Goal: Task Accomplishment & Management: Use online tool/utility

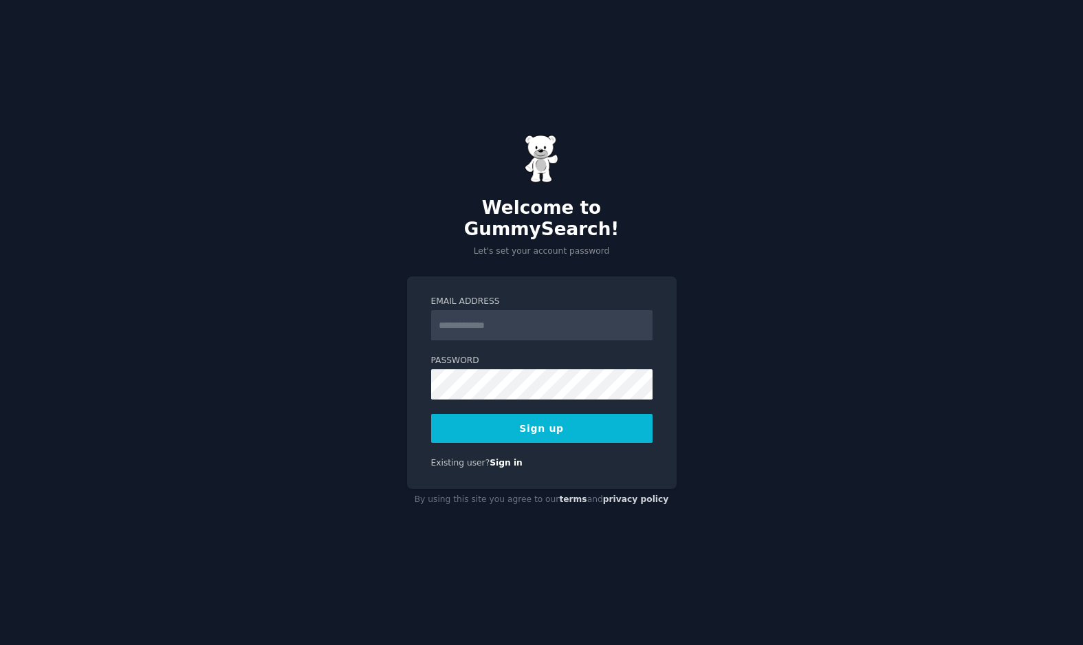
click at [462, 311] on input "Email Address" at bounding box center [541, 325] width 221 height 30
click at [487, 311] on input "Email Address" at bounding box center [541, 325] width 221 height 30
type input "*"
type input "**********"
click at [708, 393] on div "**********" at bounding box center [541, 322] width 1083 height 645
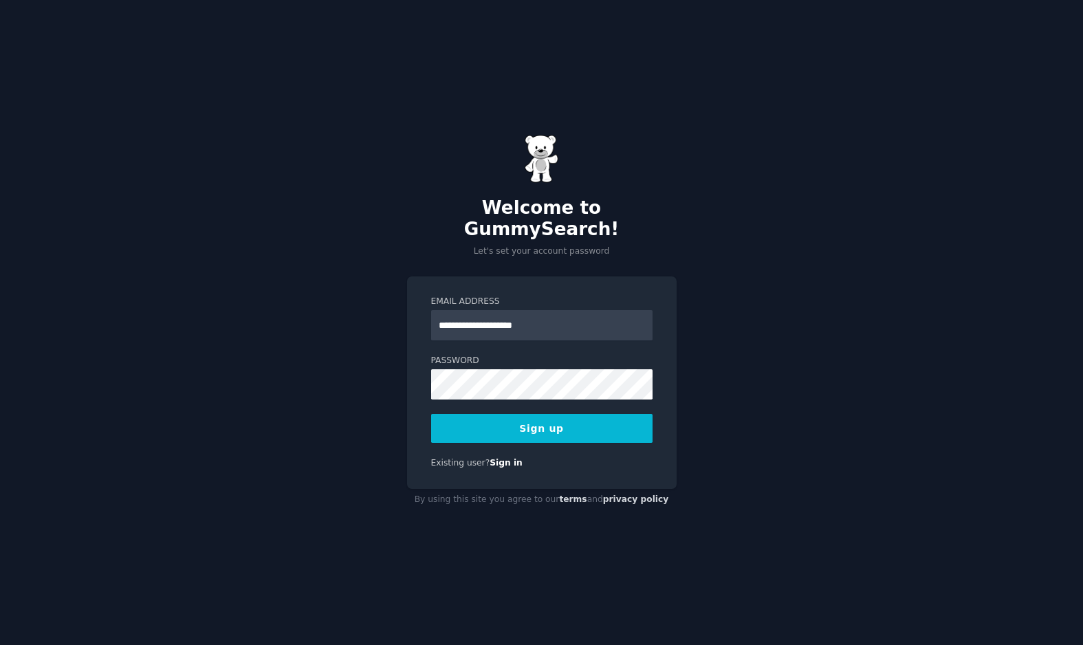
click at [538, 417] on button "Sign up" at bounding box center [541, 428] width 221 height 29
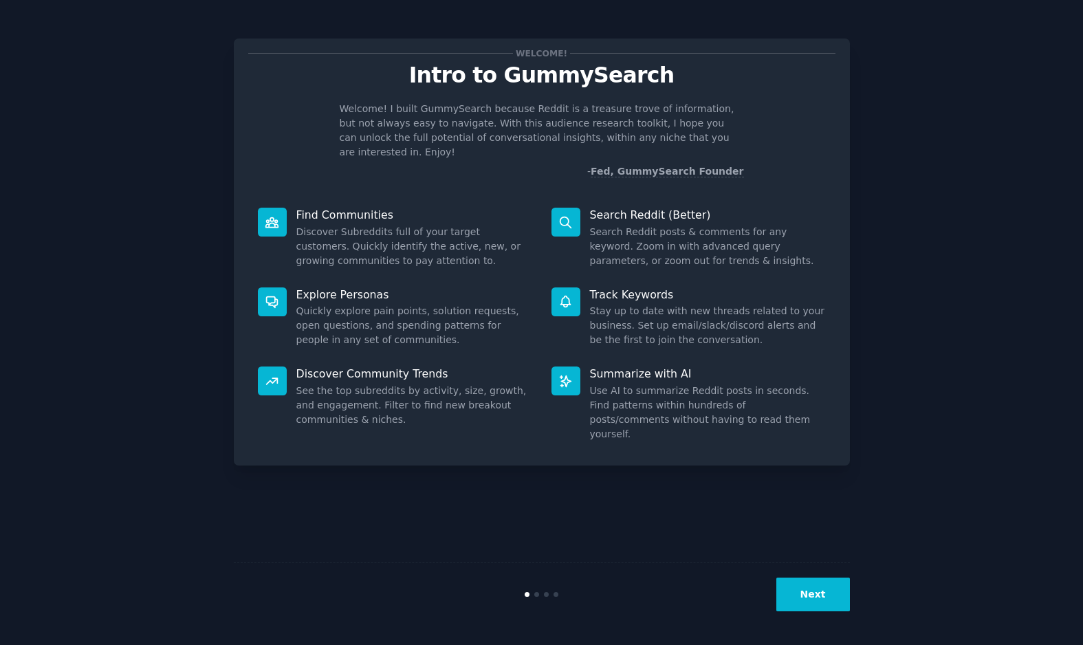
click at [813, 574] on div "Next" at bounding box center [542, 593] width 616 height 63
click at [812, 593] on button "Next" at bounding box center [813, 594] width 74 height 34
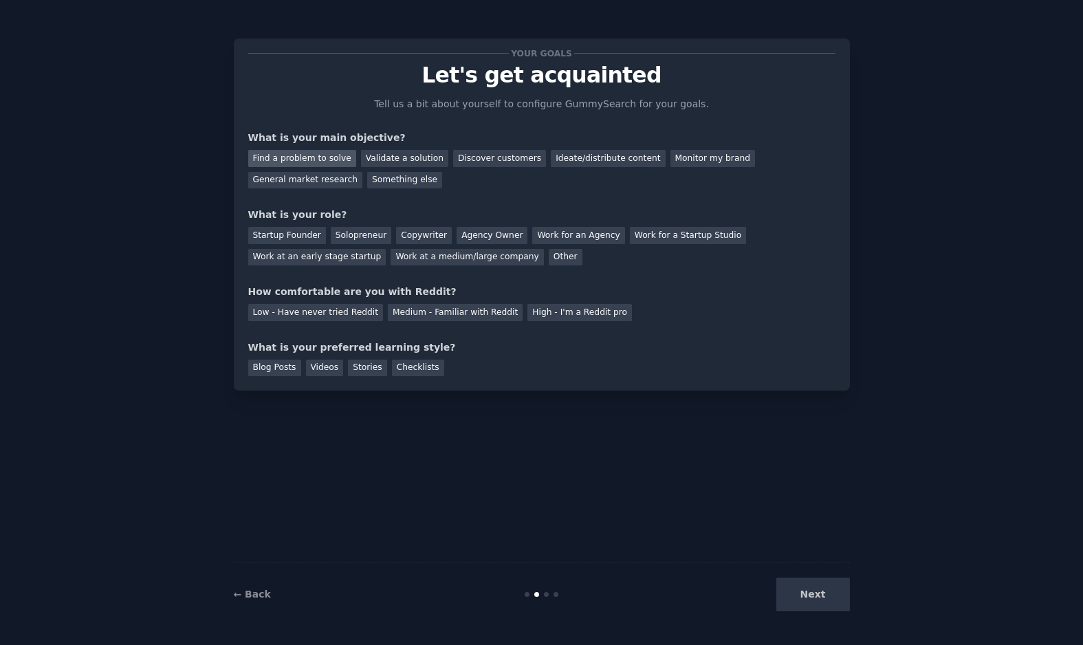
click at [322, 161] on div "Find a problem to solve" at bounding box center [302, 158] width 108 height 17
click at [498, 162] on div "Discover customers" at bounding box center [499, 158] width 93 height 17
click at [337, 160] on div "Find a problem to solve" at bounding box center [302, 158] width 108 height 17
click at [370, 235] on div "Solopreneur" at bounding box center [361, 235] width 60 height 17
click at [470, 312] on div "Medium - Familiar with Reddit" at bounding box center [455, 312] width 135 height 17
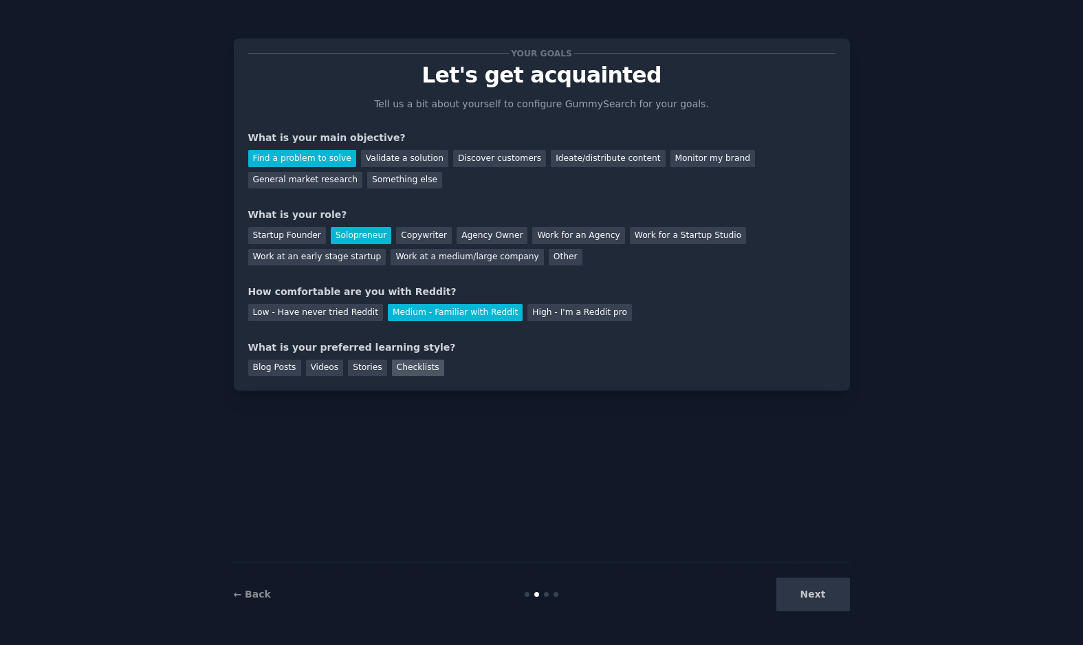
click at [426, 370] on div "Checklists" at bounding box center [418, 368] width 52 height 17
click at [801, 599] on button "Next" at bounding box center [813, 594] width 74 height 34
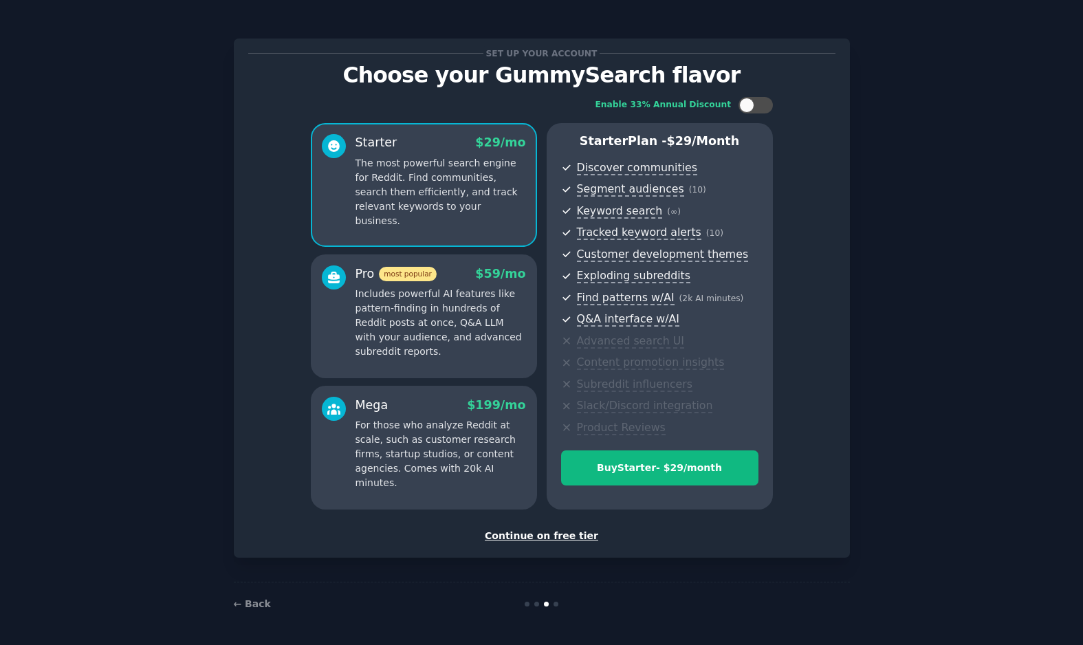
click at [542, 531] on div "Continue on free tier" at bounding box center [541, 536] width 587 height 14
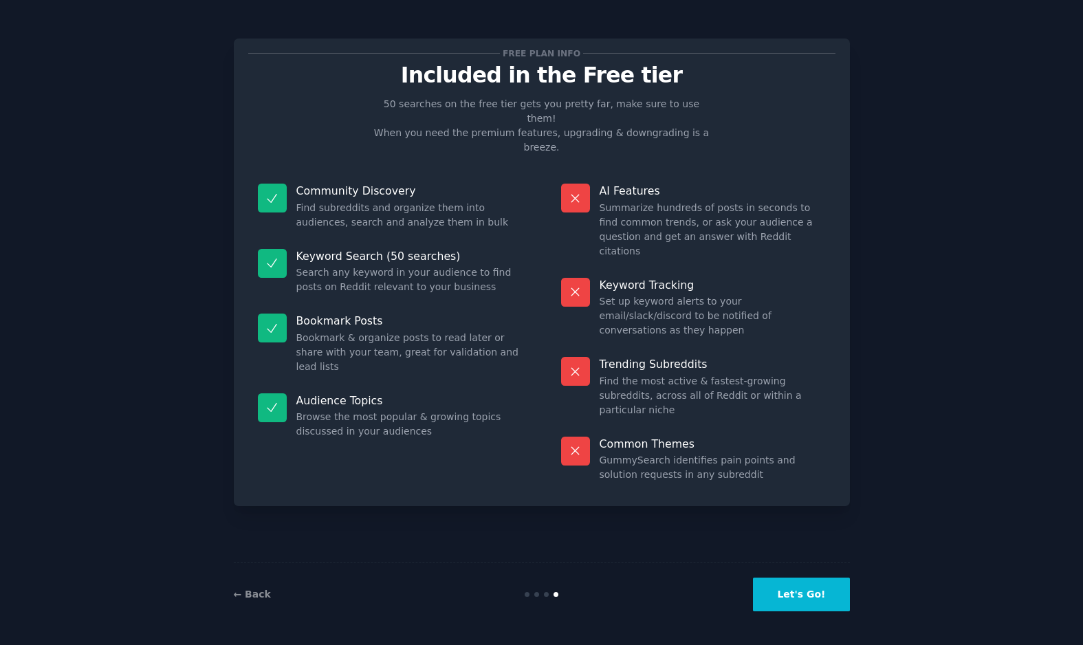
click at [810, 597] on button "Let's Go!" at bounding box center [801, 594] width 96 height 34
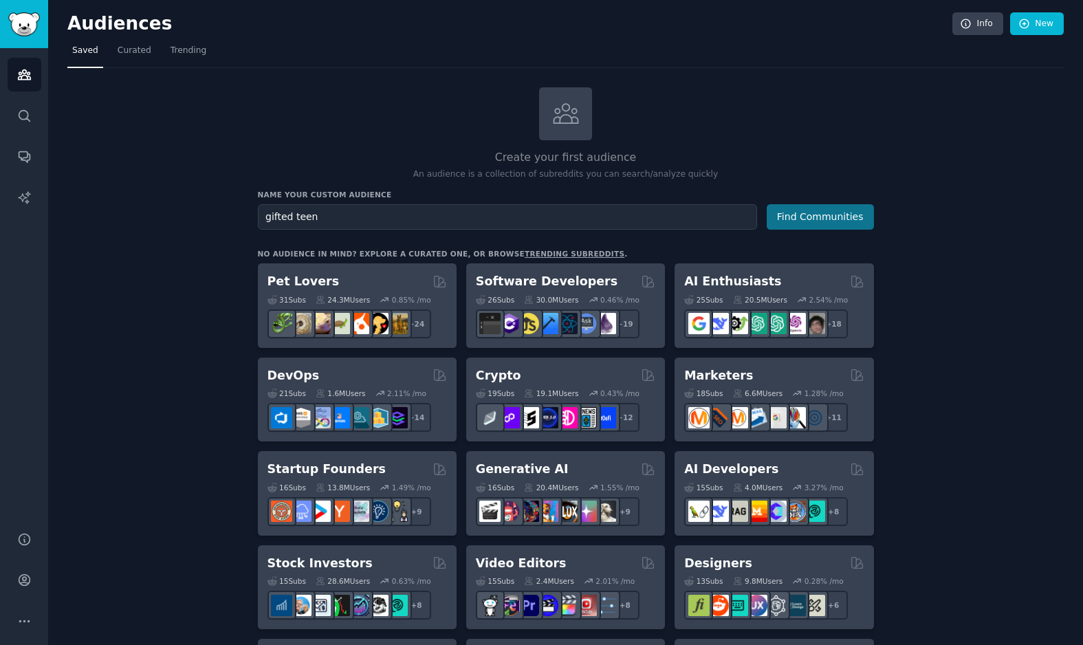
type input "gifted teen"
click at [795, 218] on button "Find Communities" at bounding box center [819, 216] width 107 height 25
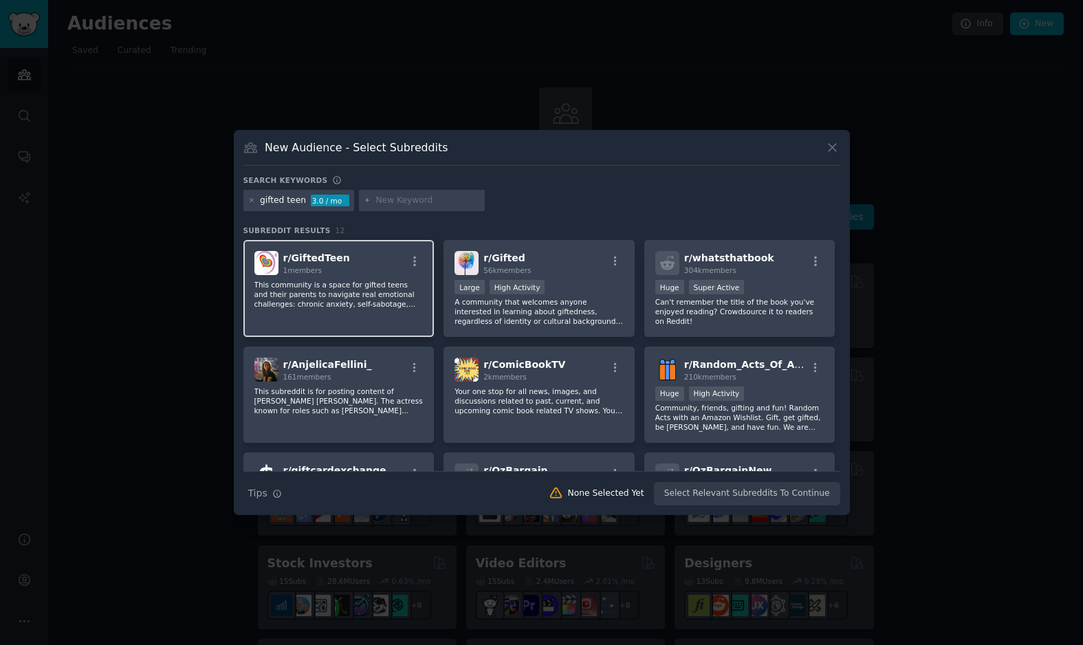
click at [372, 315] on div "r/ GiftedTeen 1 members This community is a space for gifted teens and their pa…" at bounding box center [338, 288] width 191 height 97
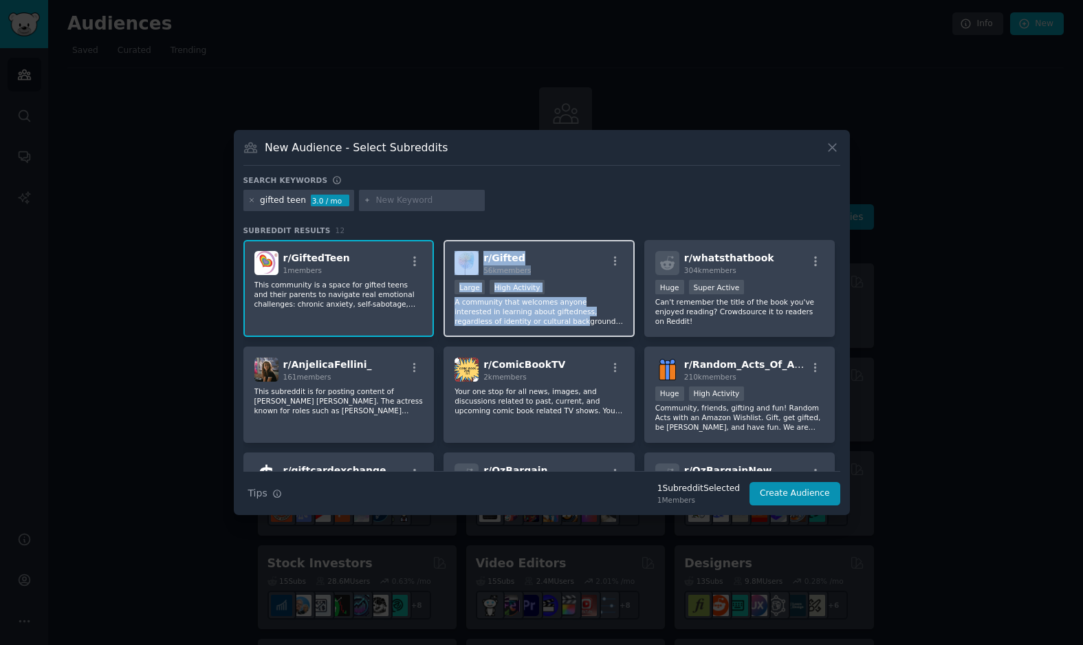
click at [535, 318] on p "A community that welcomes anyone interested in learning about giftedness, regar…" at bounding box center [538, 311] width 169 height 29
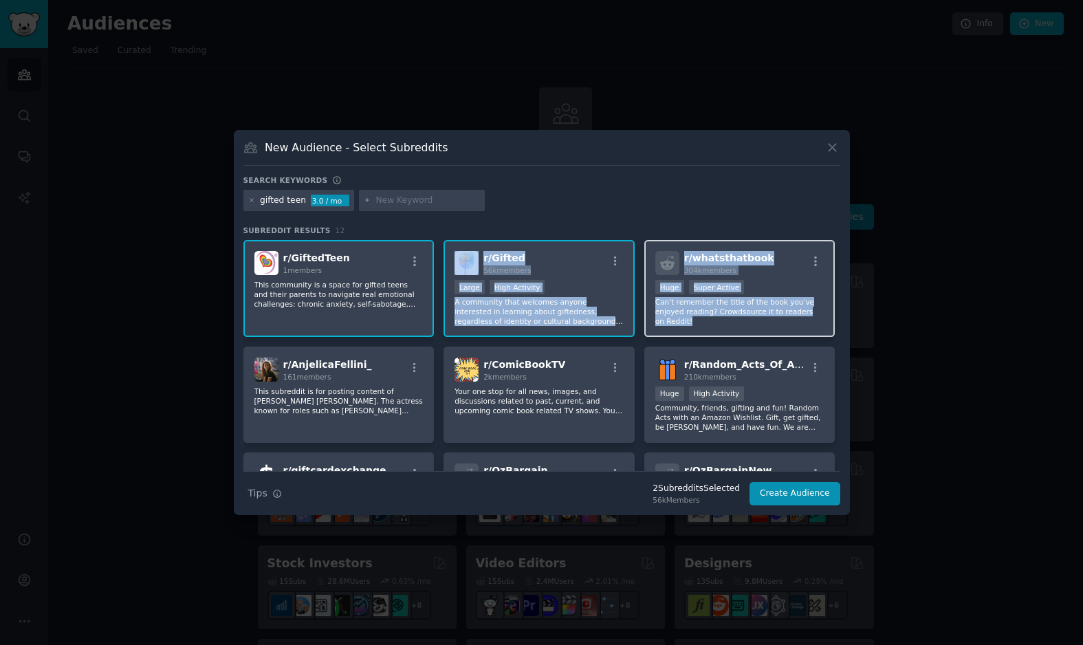
click at [685, 322] on p "Can't remember the title of the book you've enjoyed reading? Crowdsource it to …" at bounding box center [739, 311] width 169 height 29
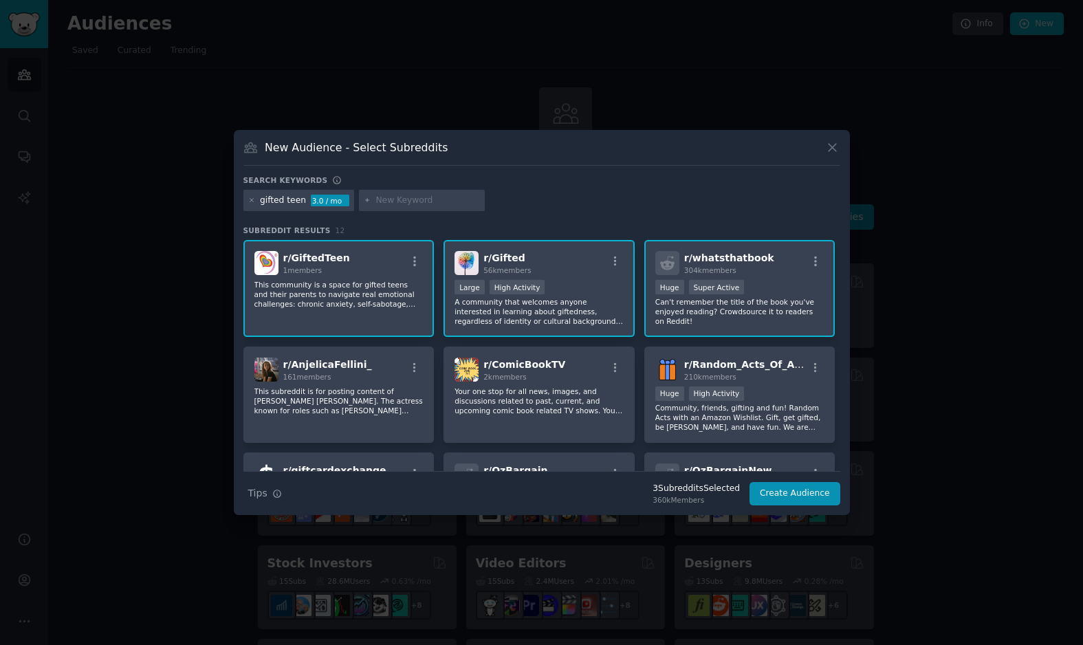
click at [729, 188] on div "Search keywords" at bounding box center [541, 182] width 597 height 14
click at [703, 324] on p "Can't remember the title of the book you've enjoyed reading? Crowdsource it to …" at bounding box center [739, 311] width 169 height 29
click at [454, 307] on p "This community is a space for gifted teens and their parents to navigate real e…" at bounding box center [538, 311] width 169 height 29
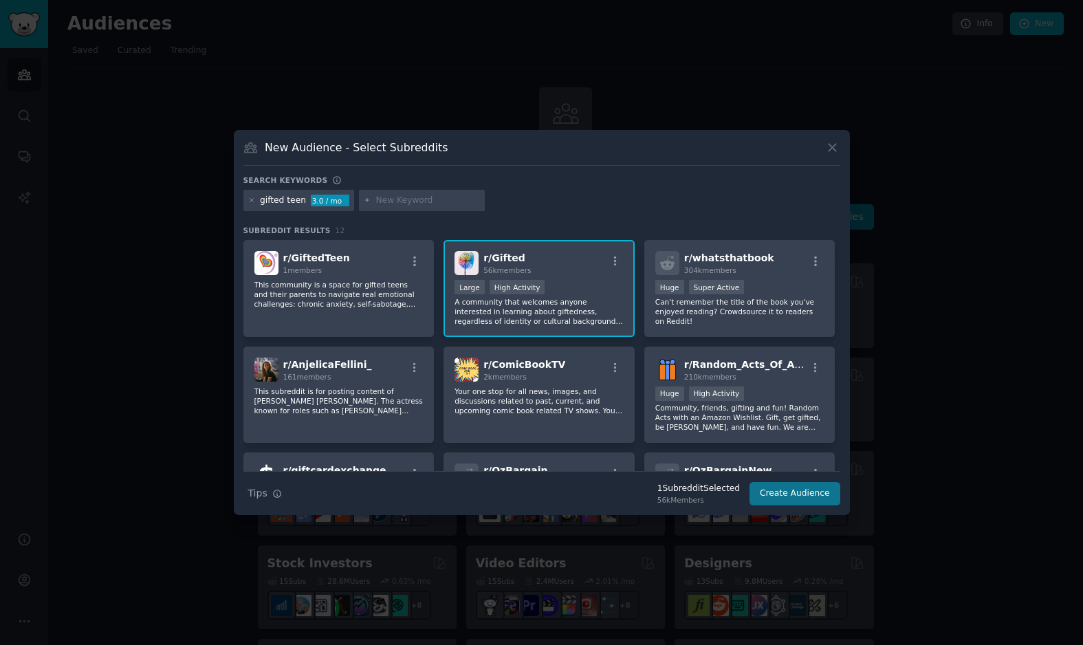
click at [788, 498] on button "Create Audience" at bounding box center [794, 493] width 91 height 23
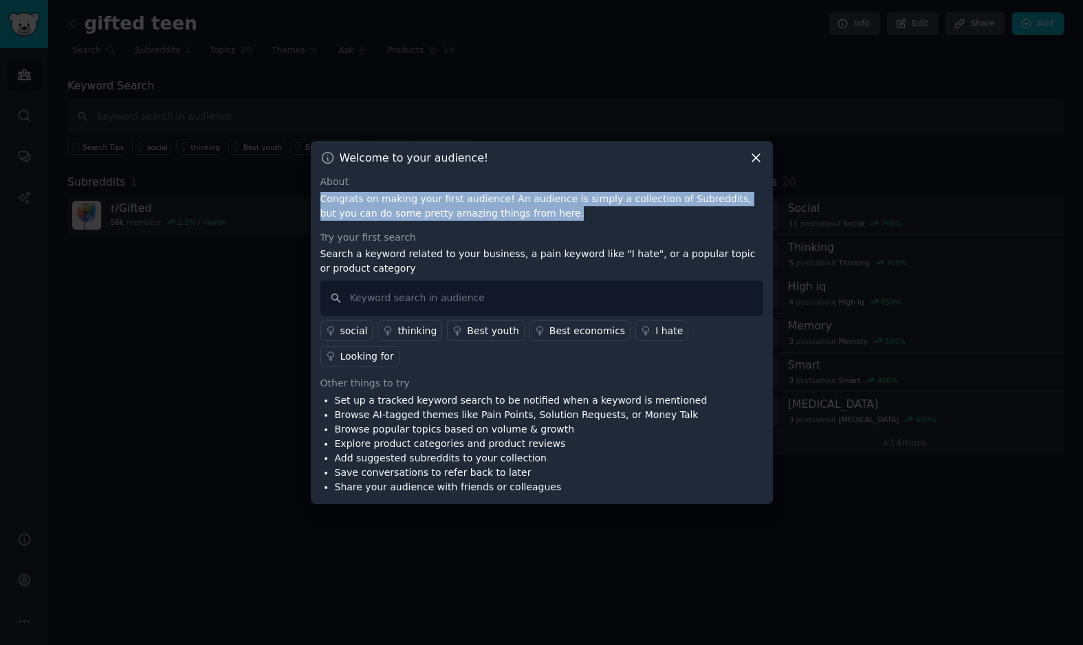
drag, startPoint x: 321, startPoint y: 212, endPoint x: 561, endPoint y: 222, distance: 240.1
click at [562, 221] on p "Congrats on making your first audience! An audience is simply a collection of S…" at bounding box center [541, 206] width 443 height 29
click at [555, 338] on div "Best economics" at bounding box center [587, 331] width 76 height 14
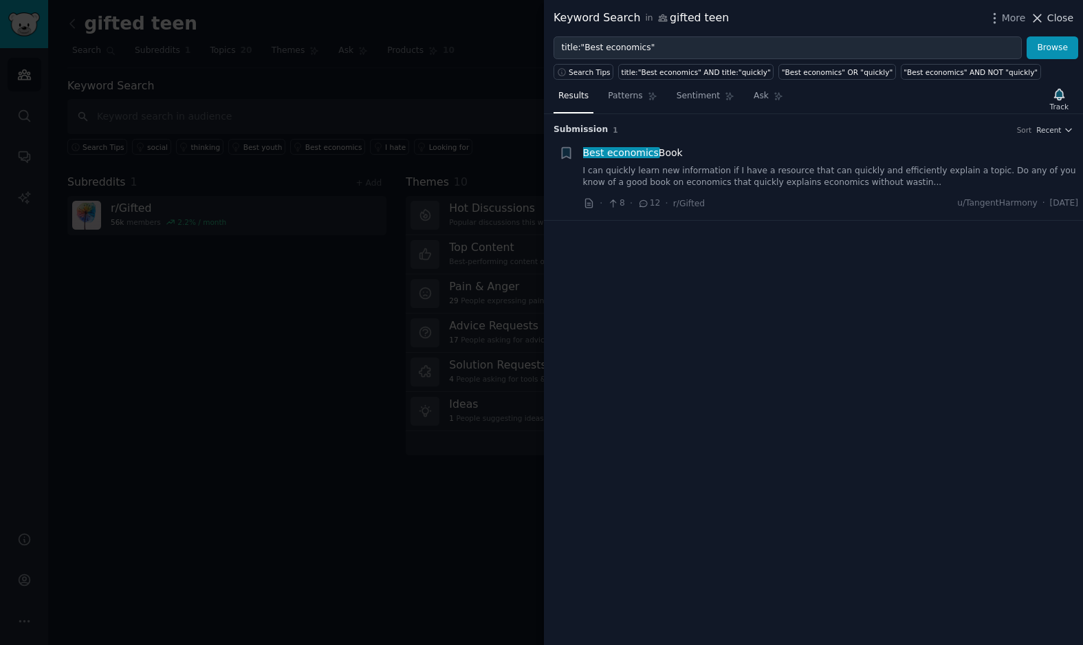
click at [1050, 19] on span "Close" at bounding box center [1060, 18] width 26 height 14
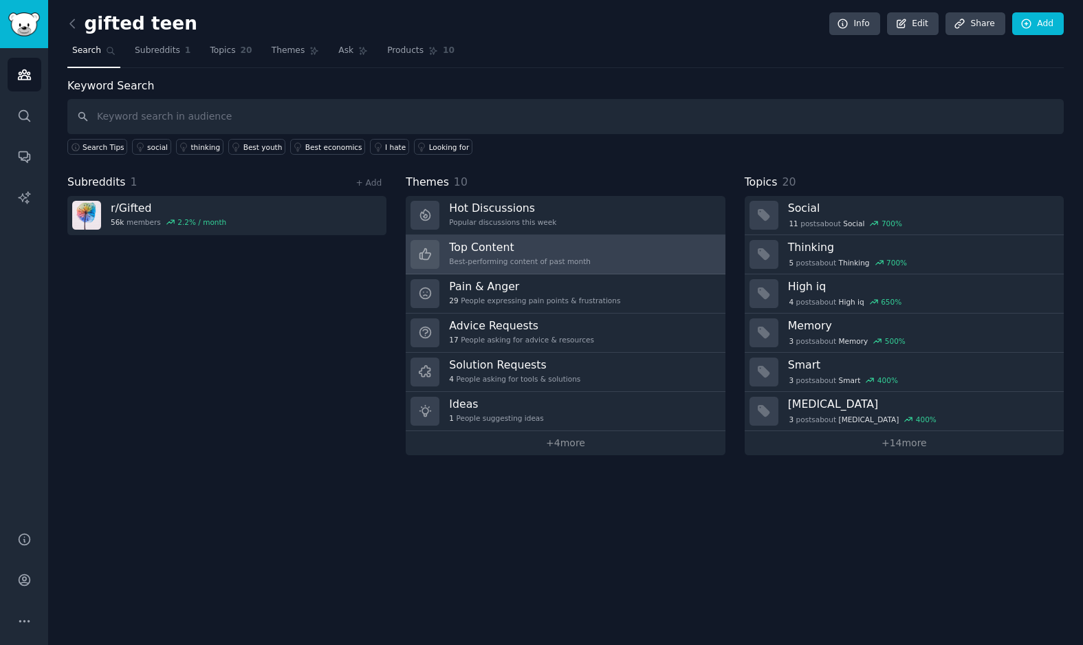
click at [554, 259] on div "Best-performing content of past month" at bounding box center [520, 261] width 142 height 10
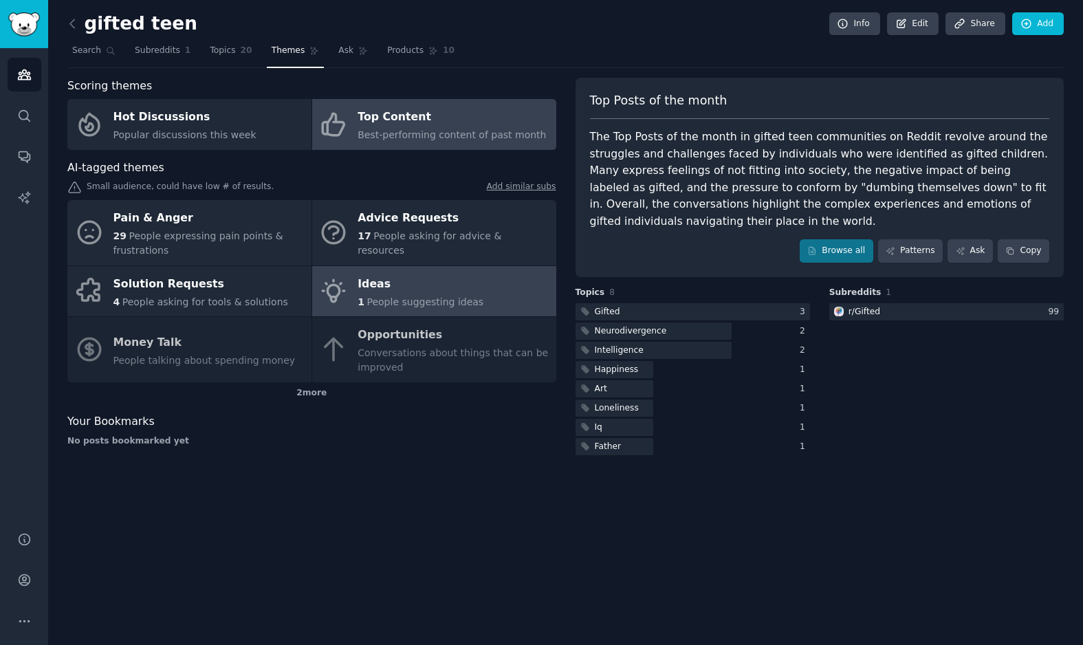
click at [384, 307] on link "Ideas 1 People suggesting ideas" at bounding box center [434, 291] width 244 height 51
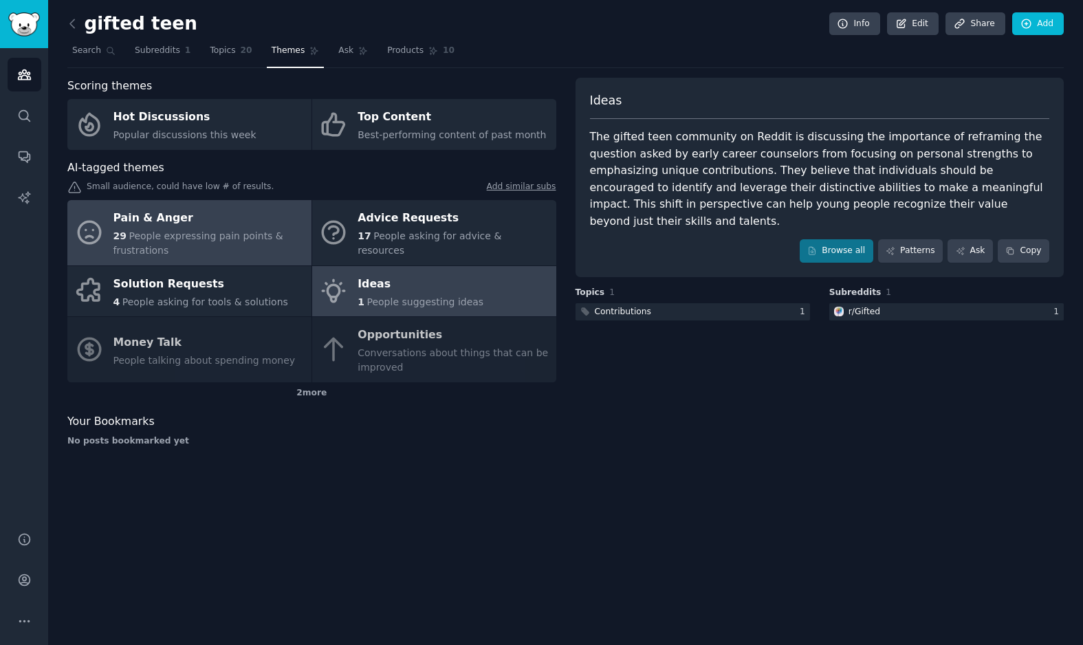
click at [170, 232] on span "People expressing pain points & frustrations" at bounding box center [198, 242] width 170 height 25
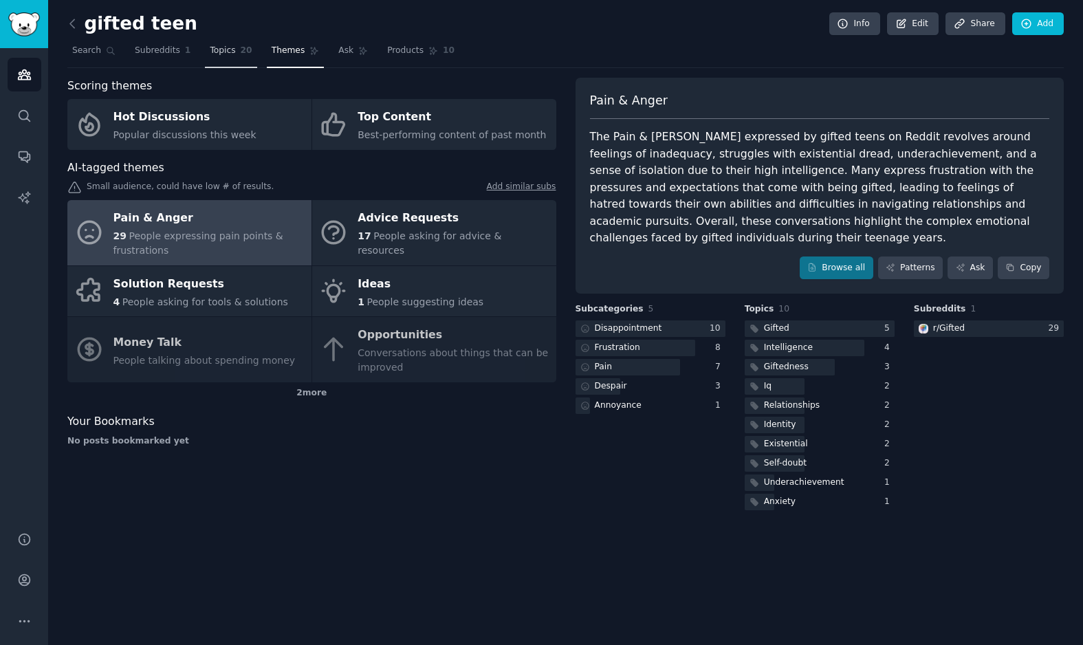
click at [217, 53] on span "Topics" at bounding box center [222, 51] width 25 height 12
